Goal: Information Seeking & Learning: Find specific fact

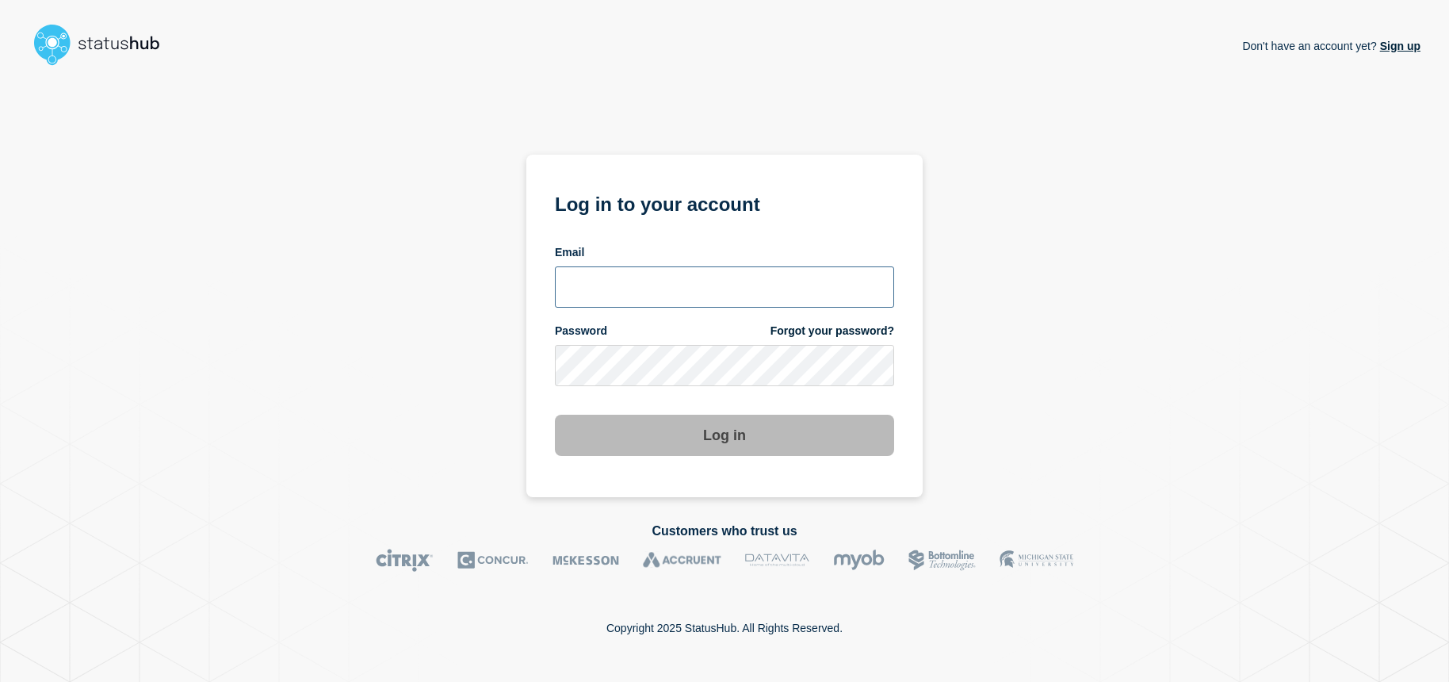
type input "[EMAIL_ADDRESS][DOMAIN_NAME]"
click at [727, 434] on button "Log in" at bounding box center [724, 435] width 339 height 41
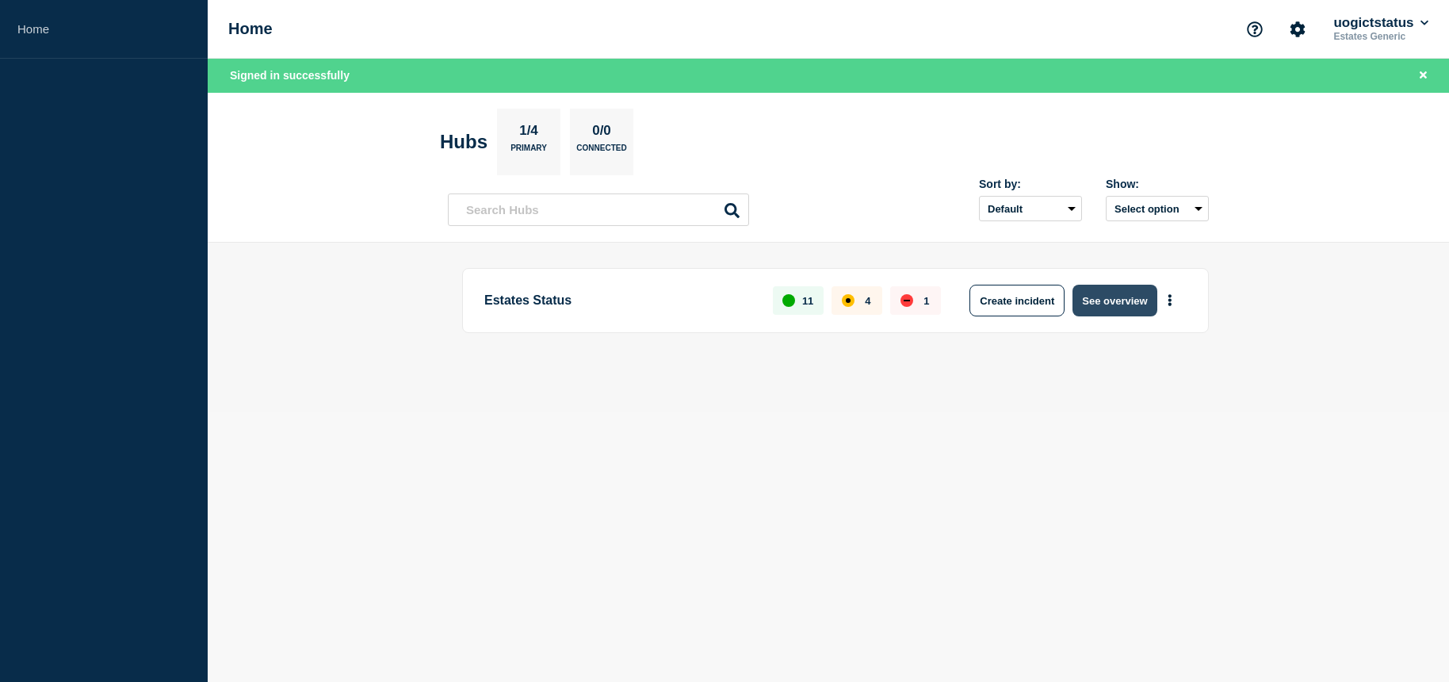
click at [1098, 301] on button "See overview" at bounding box center [1114, 301] width 84 height 32
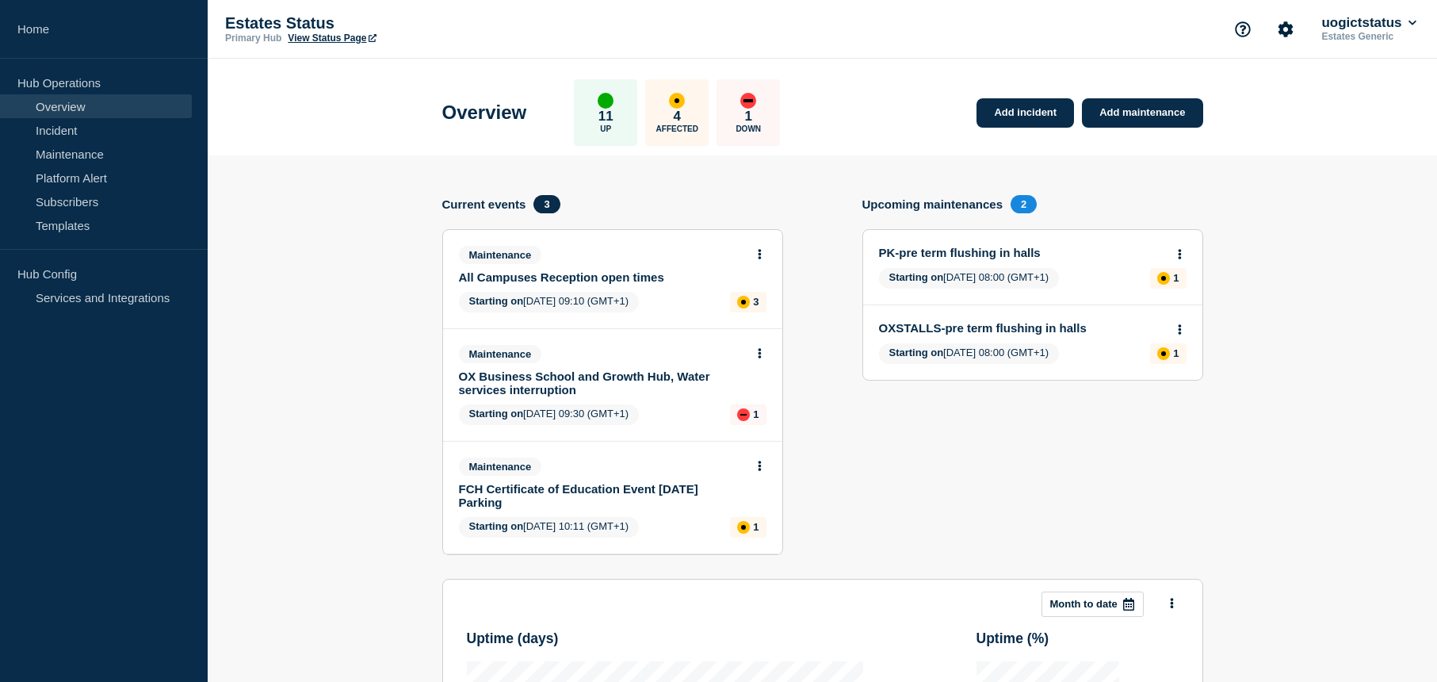
click at [608, 279] on link "All Campuses Reception open times" at bounding box center [602, 276] width 286 height 13
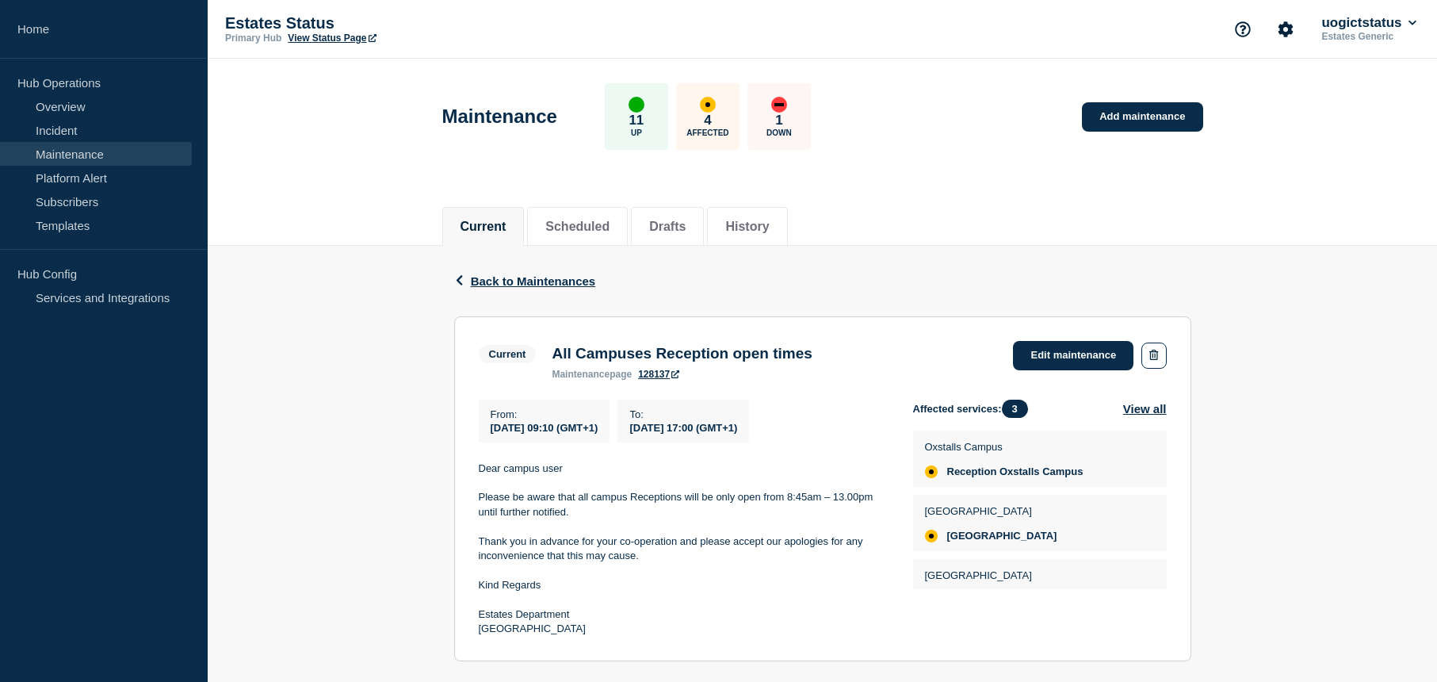
scroll to position [79, 0]
